Goal: Use online tool/utility: Utilize a website feature to perform a specific function

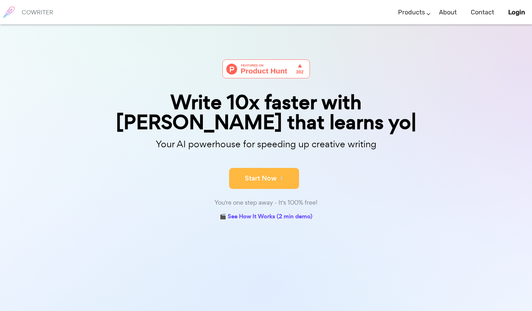
click at [270, 168] on button "Start Now" at bounding box center [264, 178] width 70 height 21
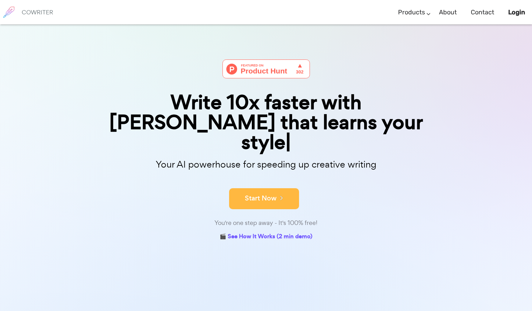
click at [272, 188] on button "Start Now" at bounding box center [264, 198] width 70 height 21
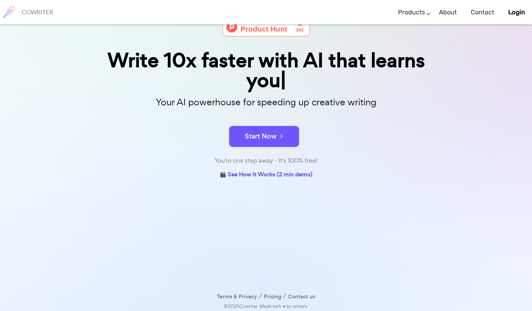
scroll to position [24, 0]
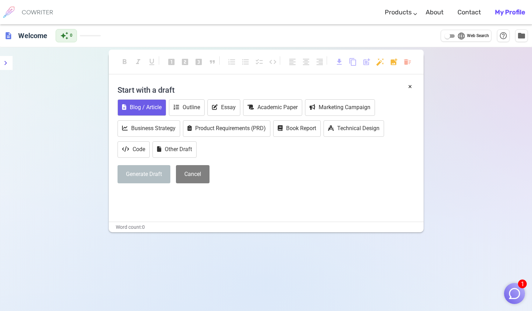
click at [148, 116] on button "Blog / Article" at bounding box center [141, 107] width 49 height 16
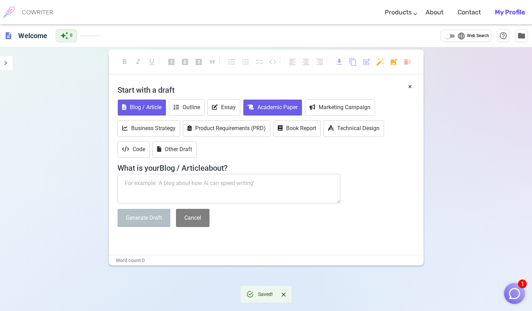
click at [275, 116] on button "Academic Paper" at bounding box center [272, 107] width 59 height 16
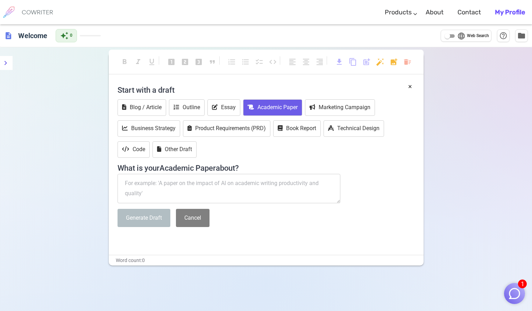
click at [230, 203] on textarea at bounding box center [228, 188] width 223 height 29
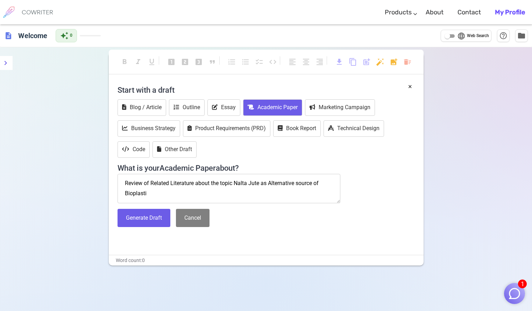
type textarea "Review of Related Literature about the topic Nalta Jute as Alternative source o…"
click at [135, 226] on button "Generate Draft" at bounding box center [143, 218] width 53 height 19
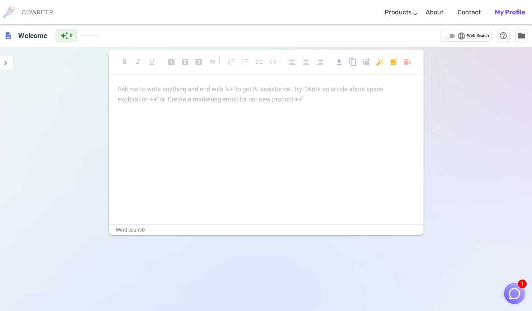
click at [173, 96] on div "Ask me to write anything and end with '++' to get AI assistance! Try: 'Write an…" at bounding box center [265, 94] width 297 height 20
paste div
click at [214, 93] on p "Ask me to write anything and end with '++' to get AI assistance! Try: 'Write an…" at bounding box center [265, 89] width 297 height 10
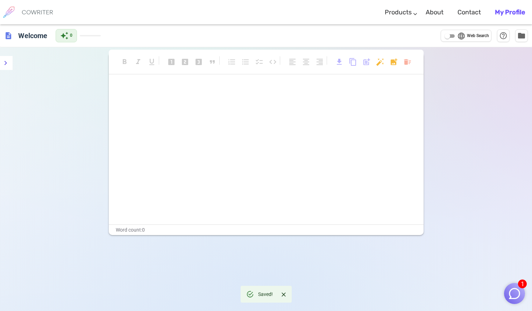
click at [199, 98] on div at bounding box center [266, 154] width 315 height 140
click at [157, 104] on div at bounding box center [266, 154] width 315 height 140
click at [187, 167] on div at bounding box center [266, 154] width 315 height 140
click at [201, 115] on div at bounding box center [266, 154] width 315 height 140
